Goal: Task Accomplishment & Management: Manage account settings

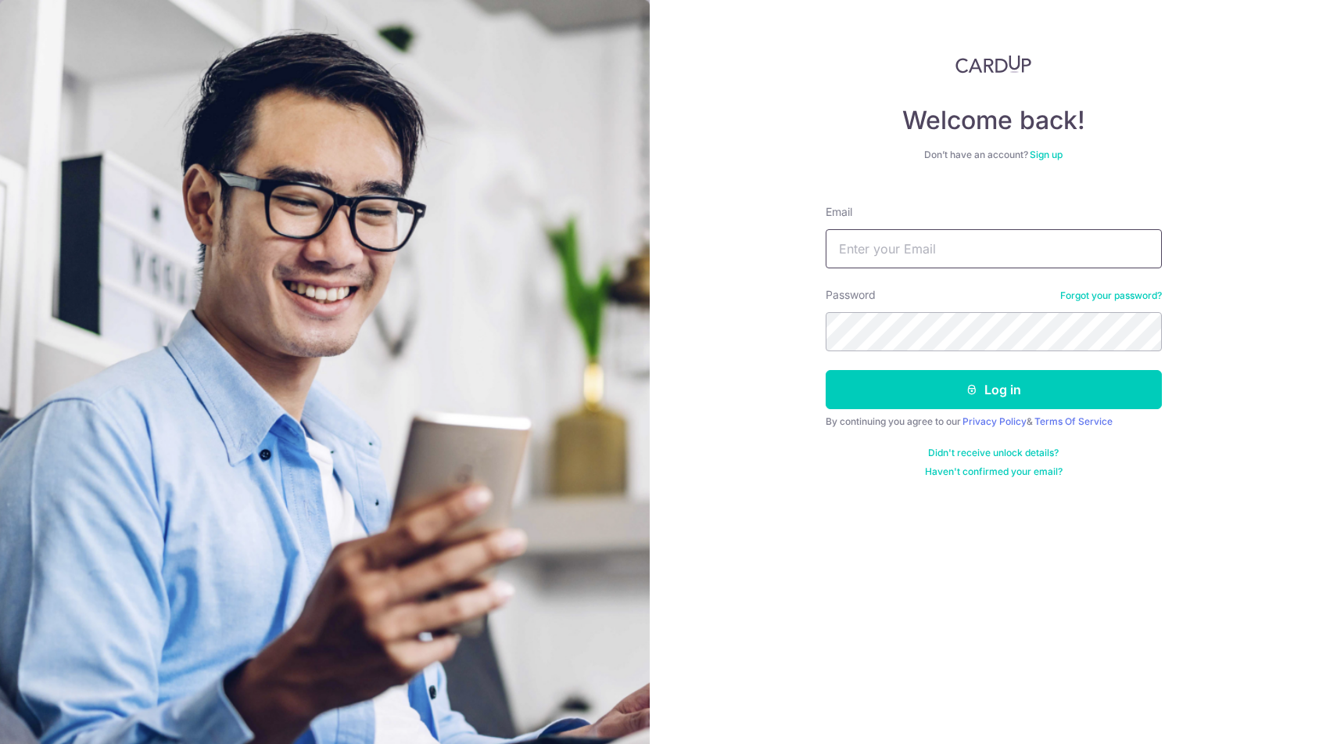
click at [893, 249] on input "Email" at bounding box center [994, 248] width 336 height 39
click at [944, 293] on div "Password Forgot your password?" at bounding box center [994, 319] width 336 height 64
click at [942, 255] on input "Email" at bounding box center [994, 248] width 336 height 39
click at [949, 243] on input "Email" at bounding box center [994, 248] width 336 height 39
type input "[EMAIL_ADDRESS][DOMAIN_NAME]"
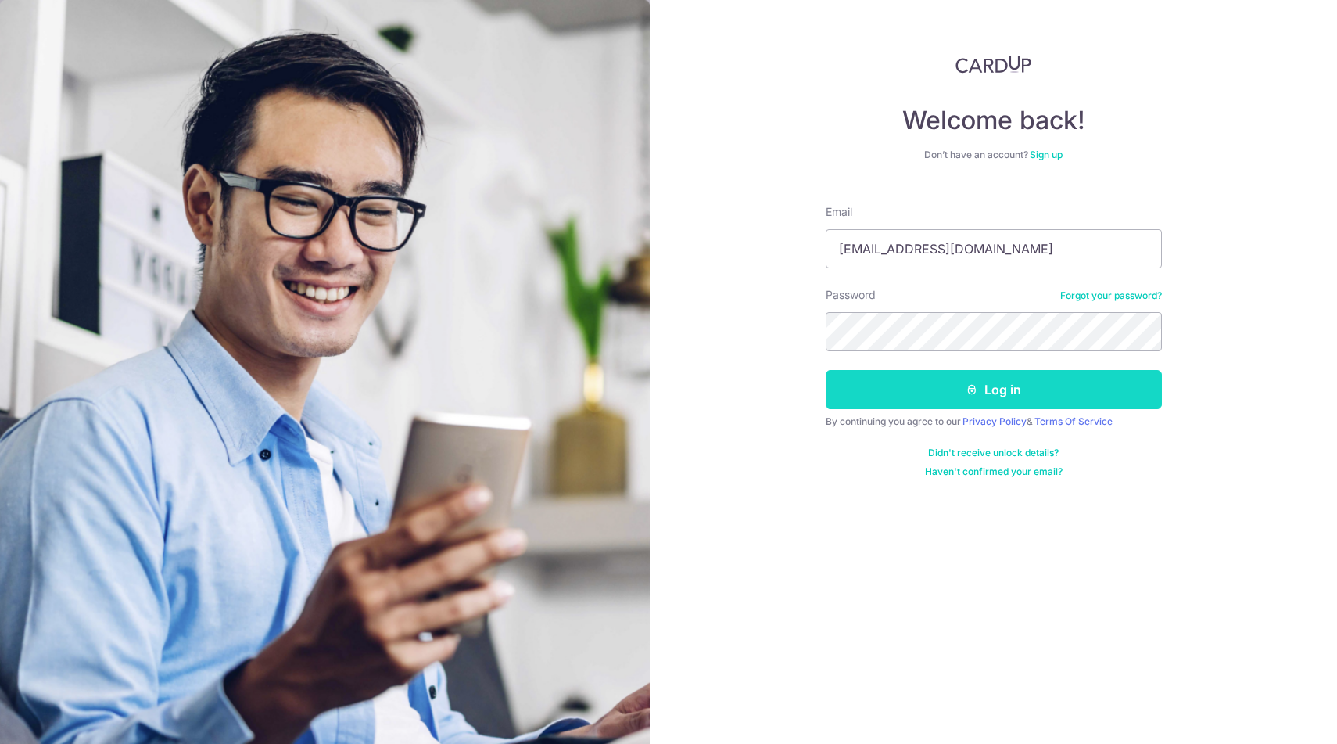
click at [1000, 382] on button "Log in" at bounding box center [994, 389] width 336 height 39
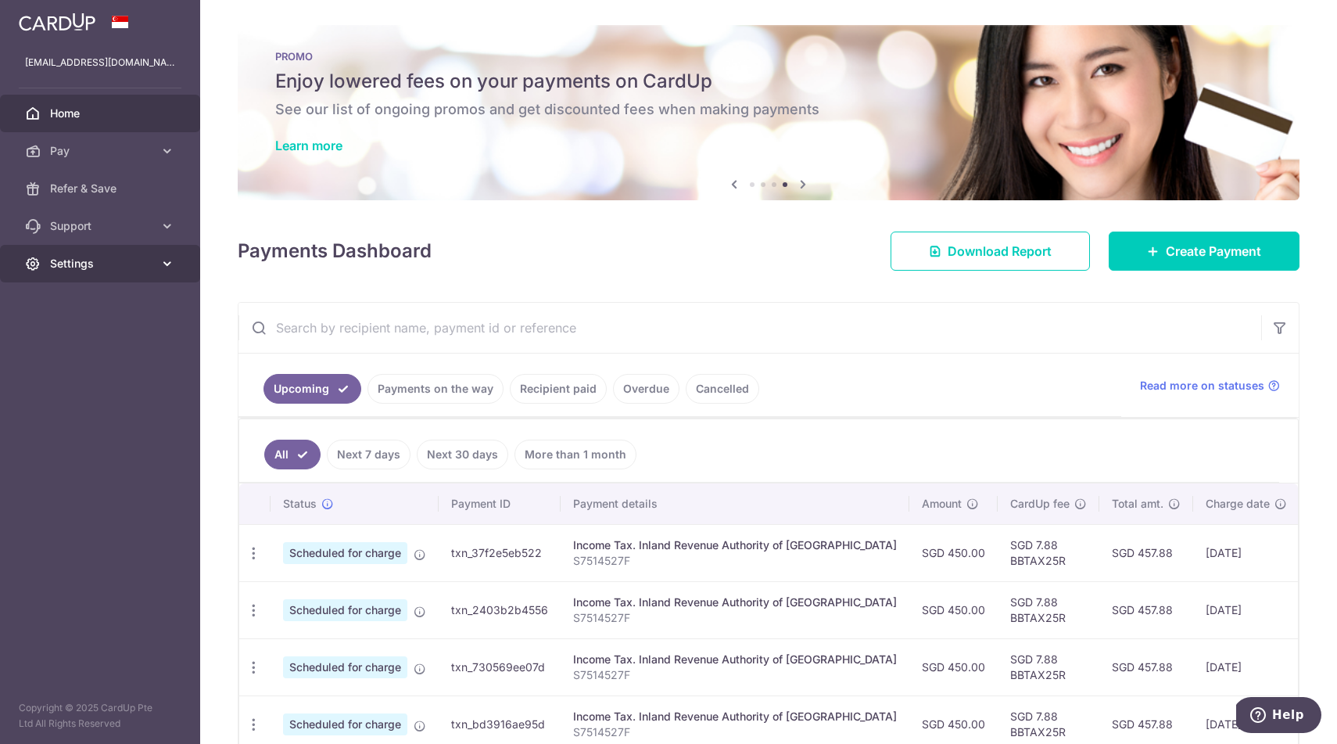
click at [59, 262] on span "Settings" at bounding box center [101, 264] width 103 height 16
click at [77, 335] on span "Logout" at bounding box center [101, 339] width 103 height 16
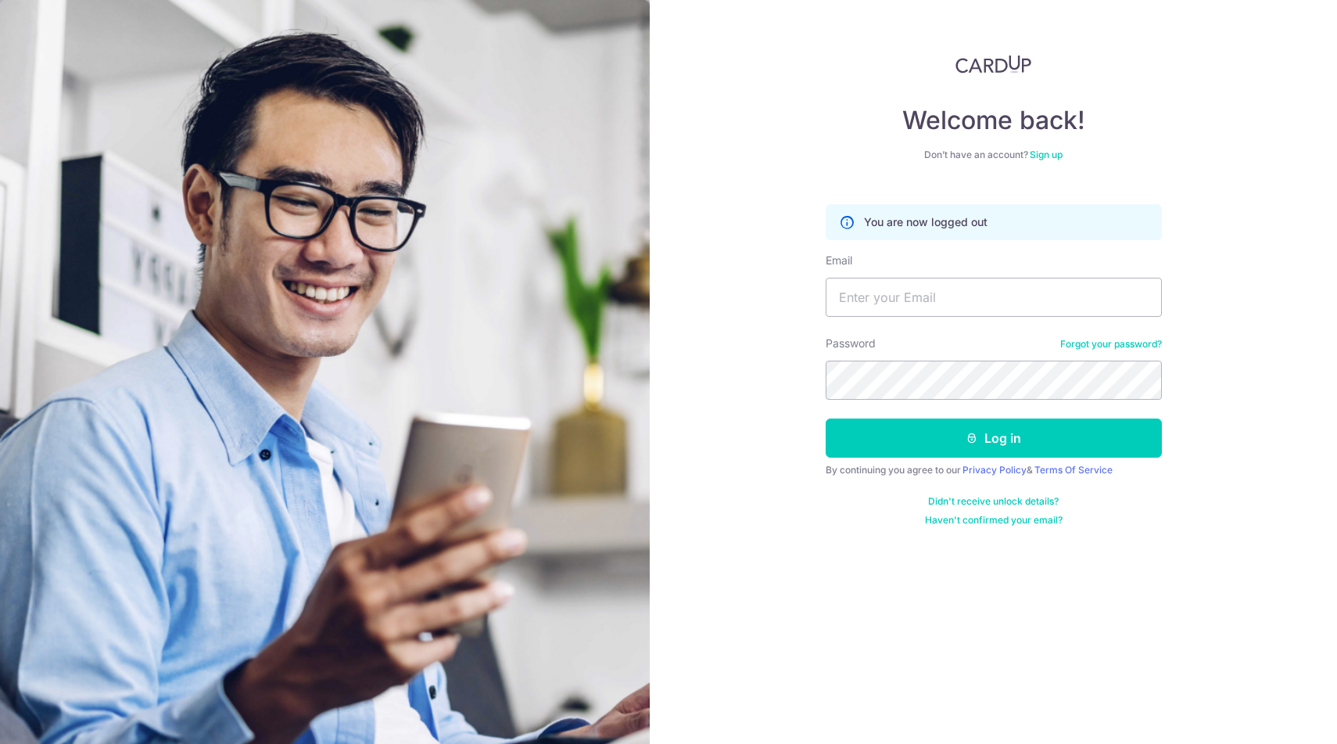
click at [975, 64] on img at bounding box center [994, 64] width 77 height 19
